Goal: Find specific page/section: Find specific page/section

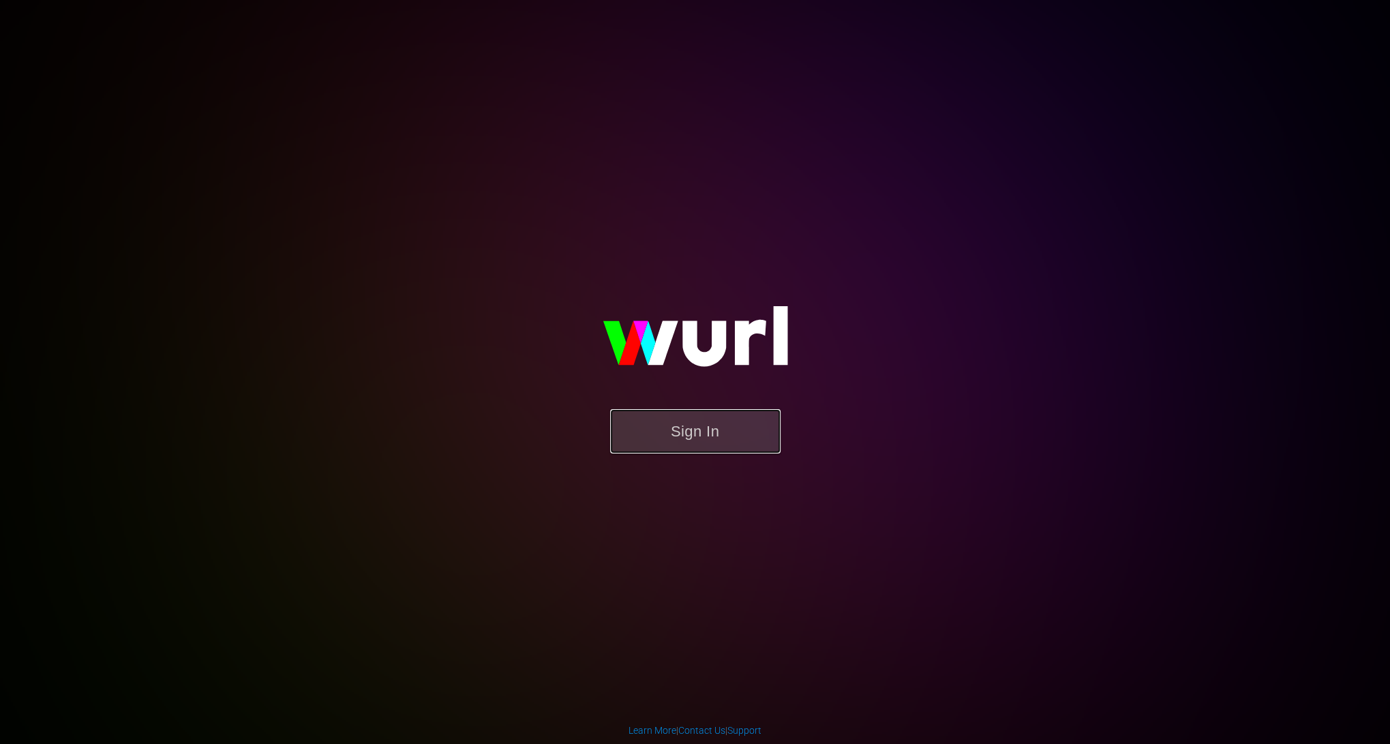
click at [683, 447] on button "Sign In" at bounding box center [695, 431] width 170 height 44
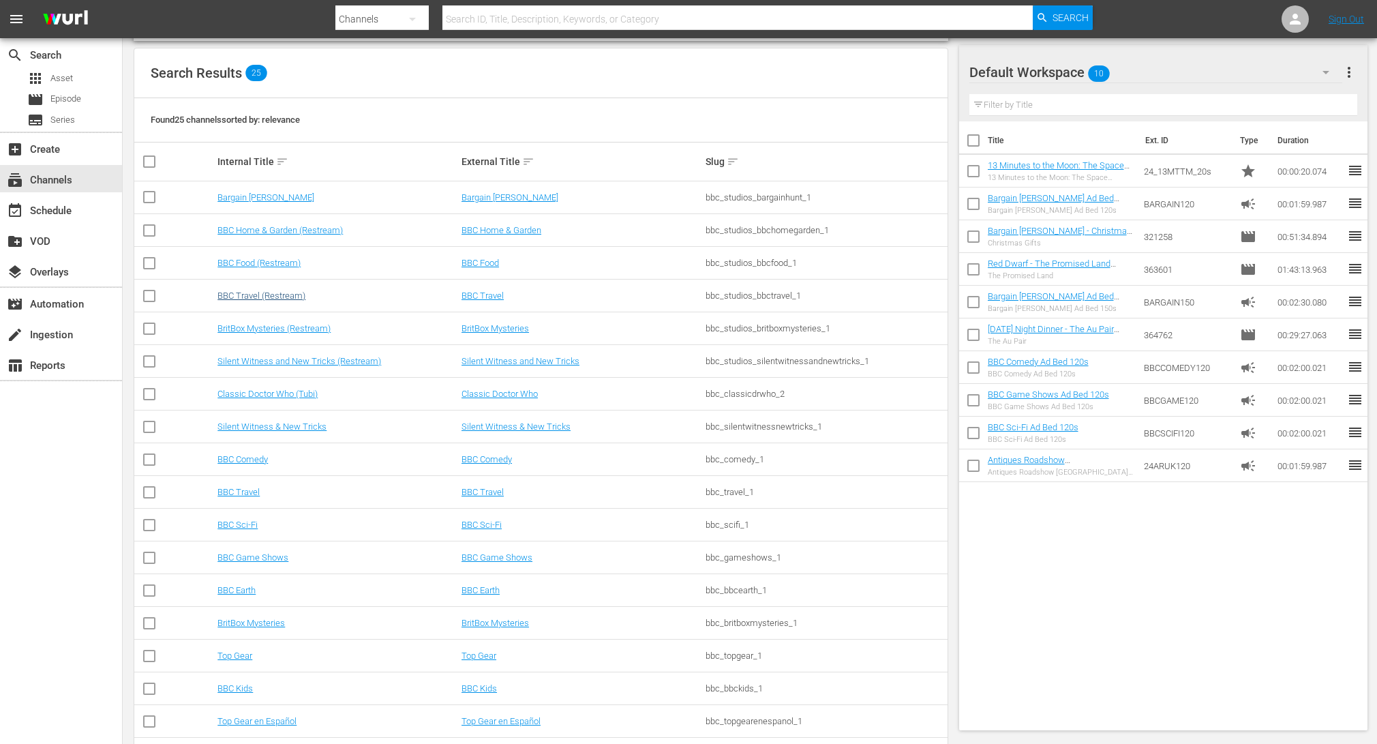
scroll to position [283, 0]
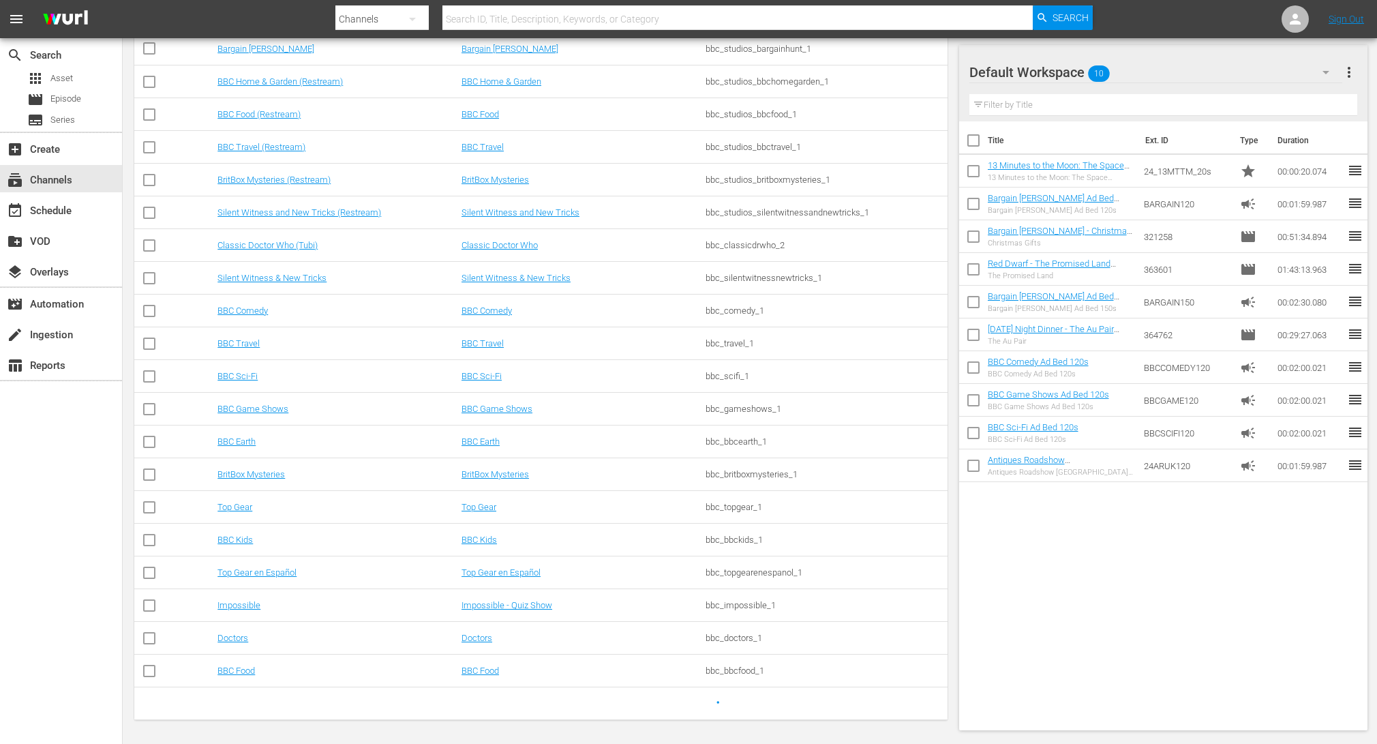
click at [1326, 76] on icon "button" at bounding box center [1326, 72] width 16 height 16
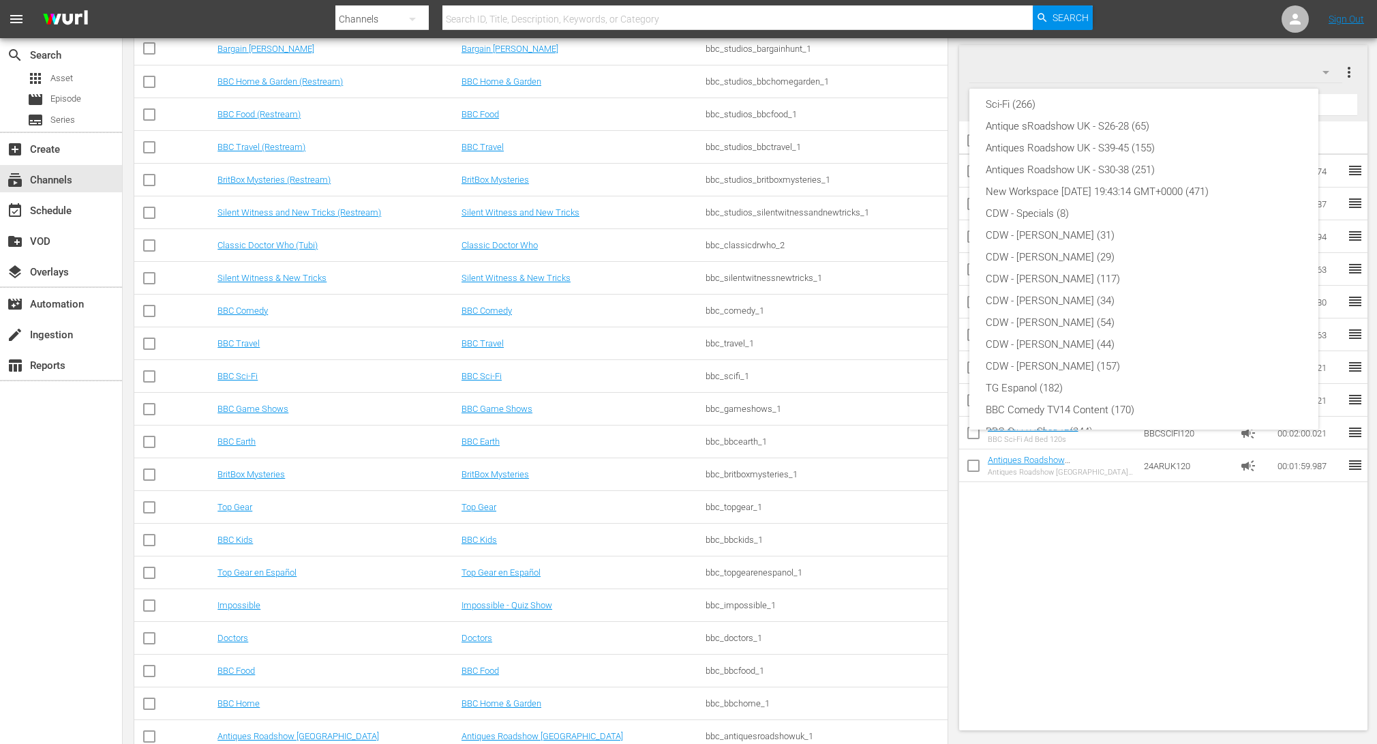
scroll to position [248, 0]
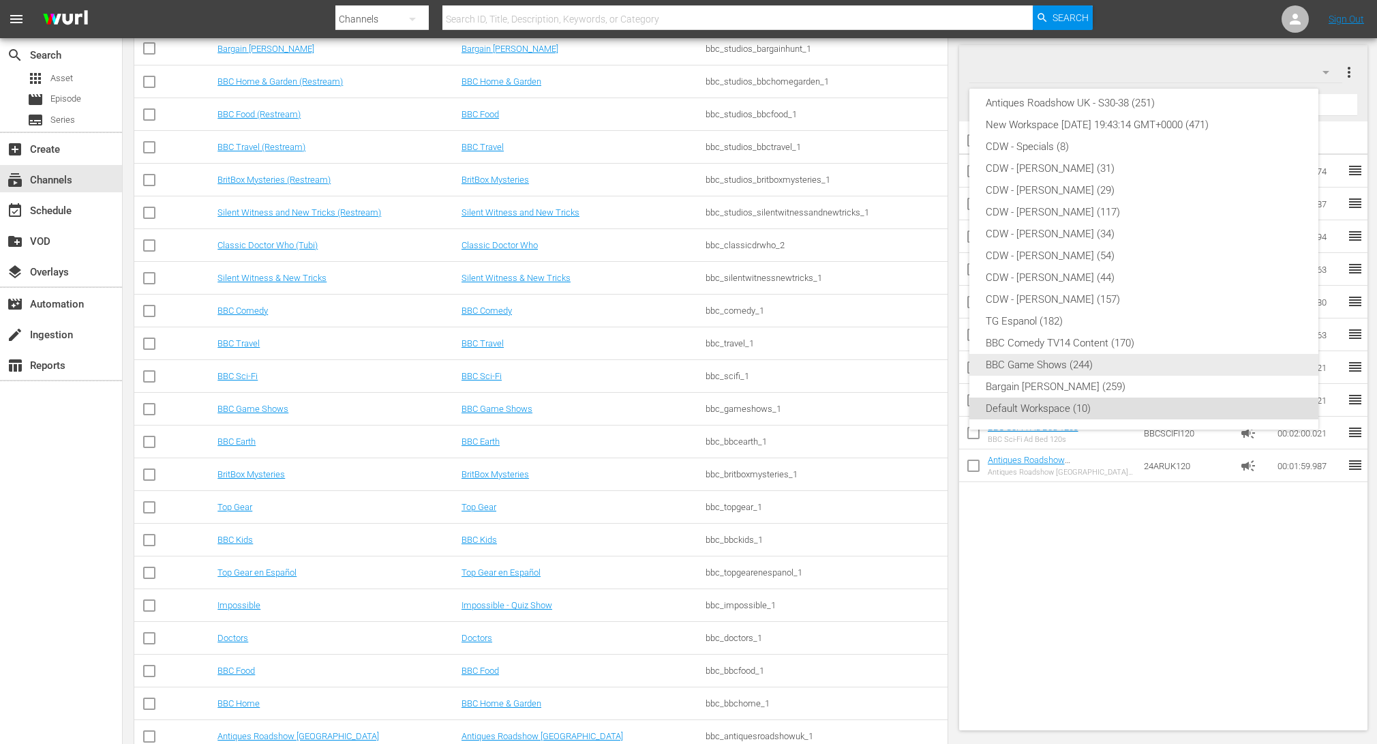
click at [1064, 359] on div "BBC Game Shows (244)" at bounding box center [1144, 365] width 316 height 22
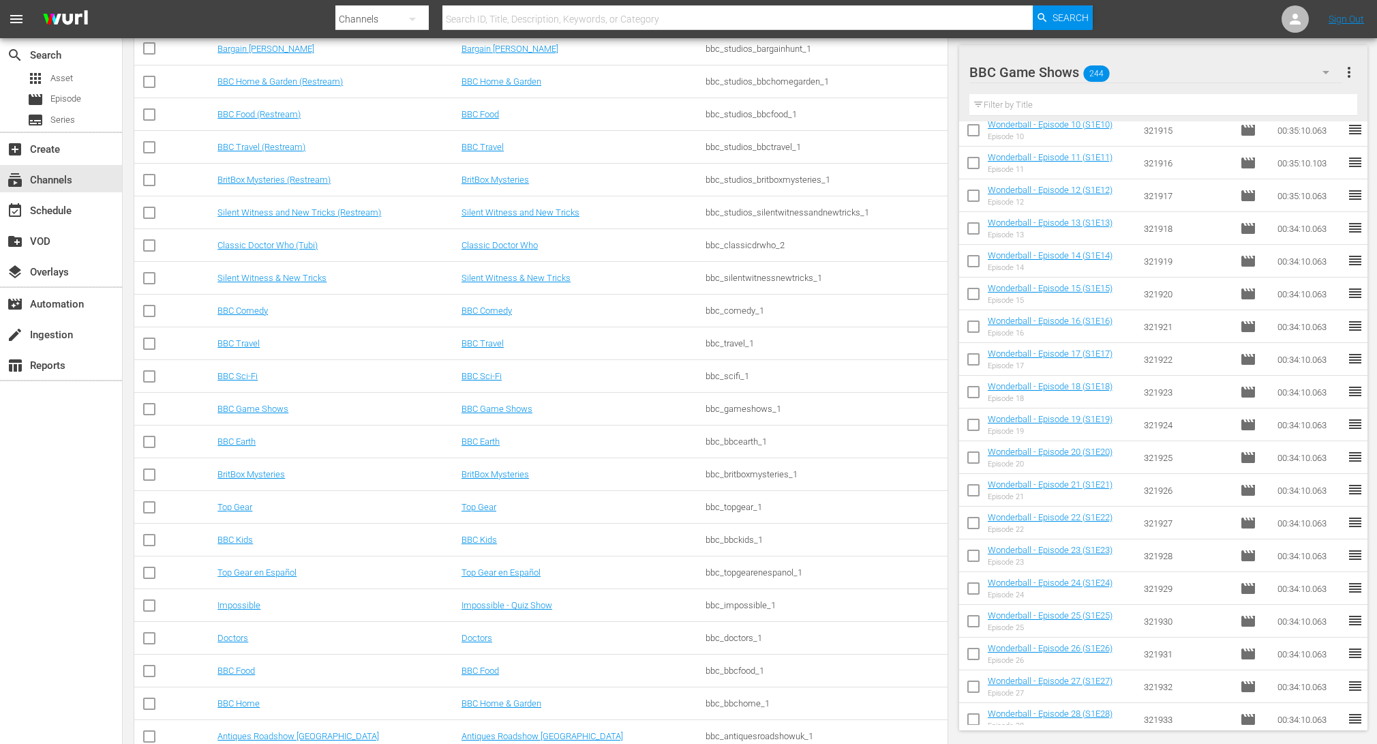
scroll to position [353, 0]
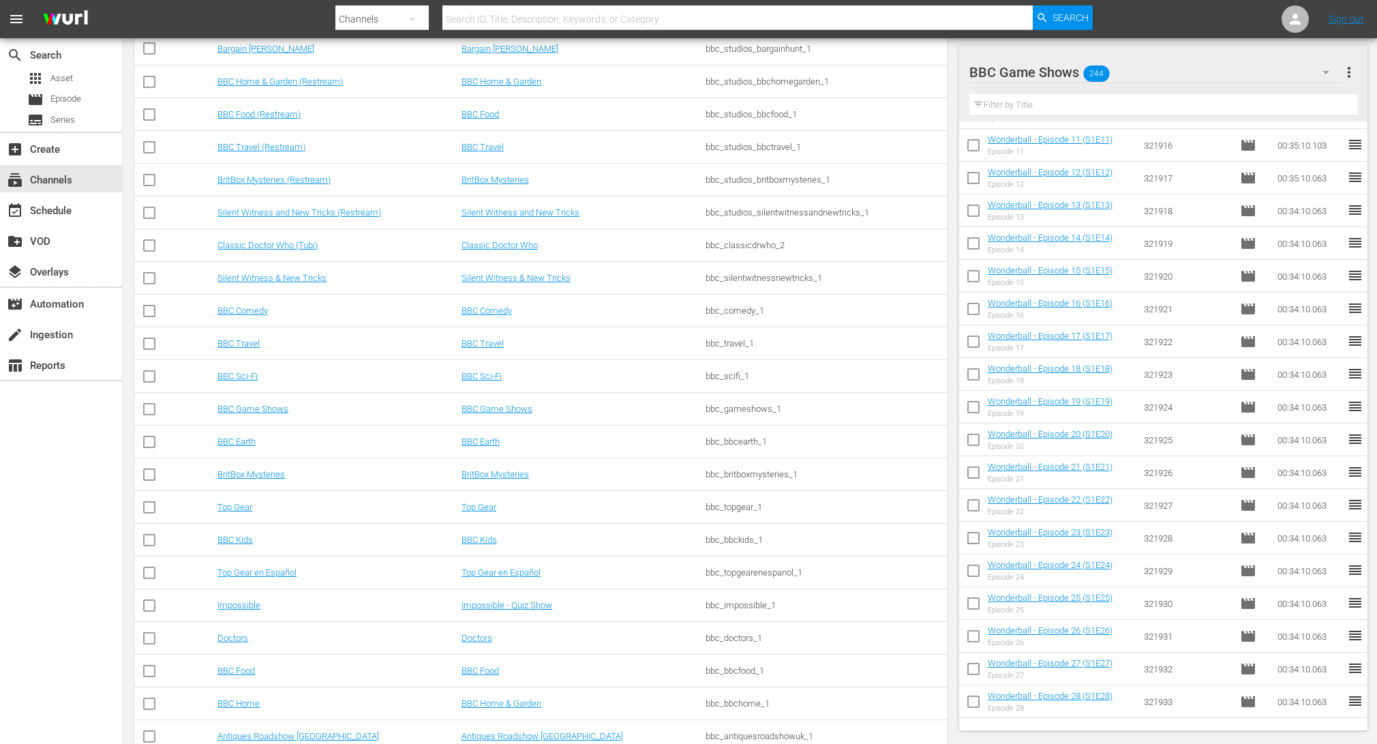
click at [1137, 106] on input "text" at bounding box center [1164, 105] width 389 height 22
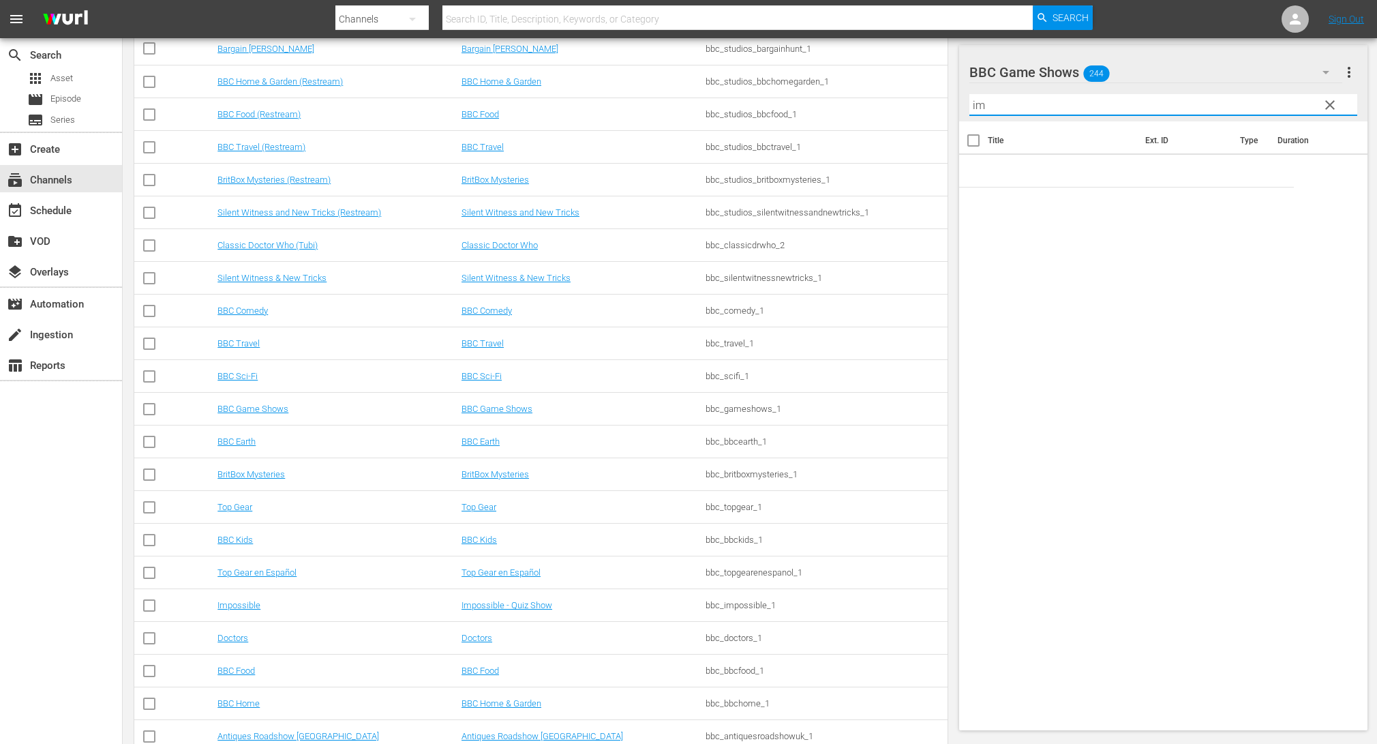
type input "i"
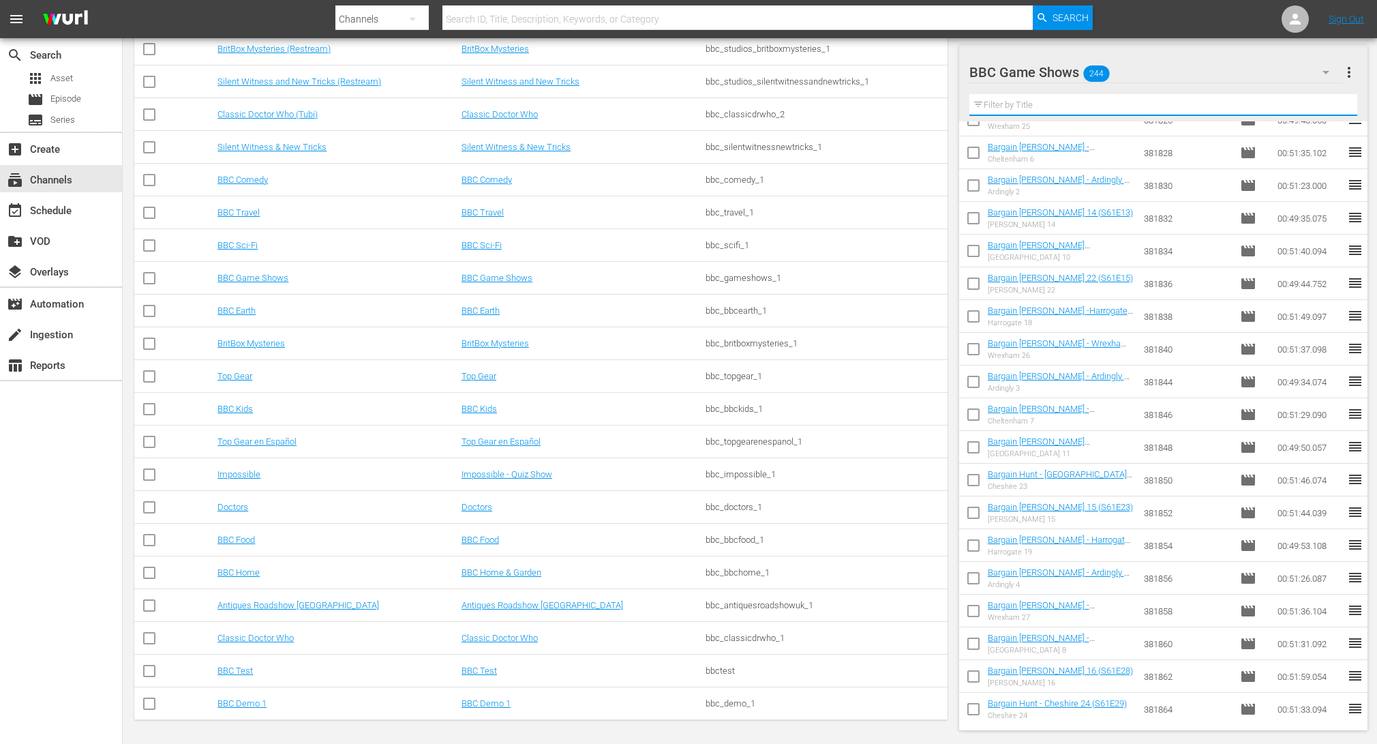
scroll to position [7415, 0]
